Goal: Information Seeking & Learning: Find specific fact

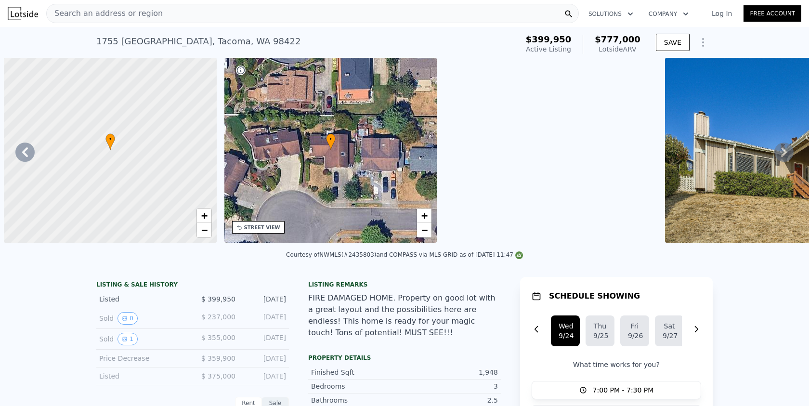
scroll to position [0, 946]
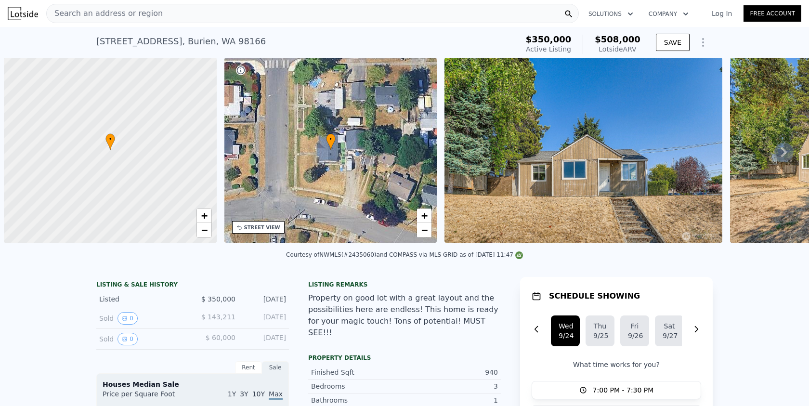
scroll to position [0, 4]
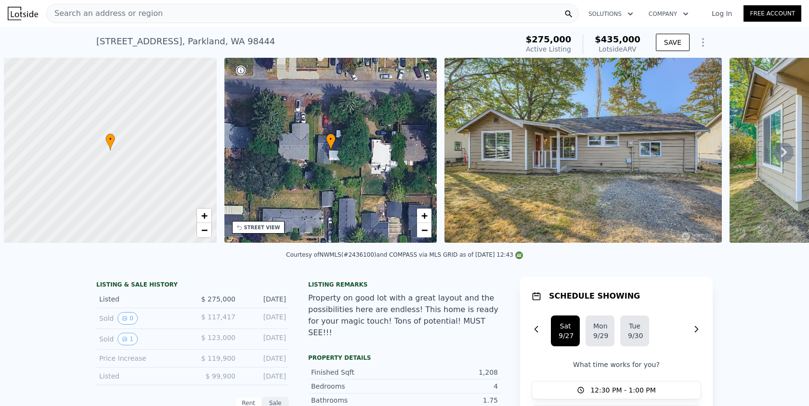
scroll to position [0, 4]
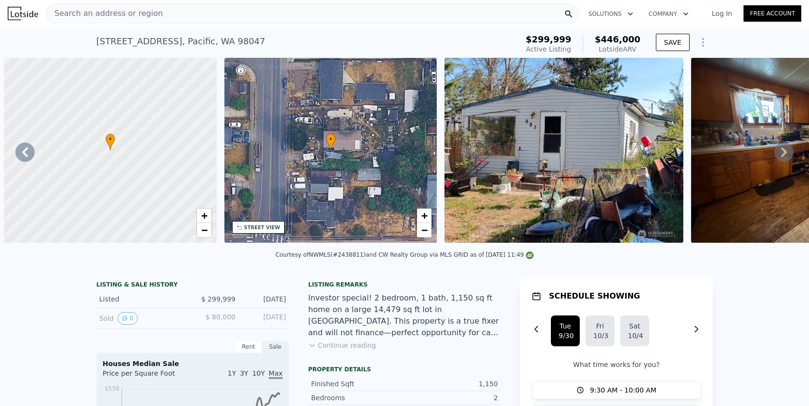
scroll to position [0, 224]
